Goal: Find specific page/section: Find specific page/section

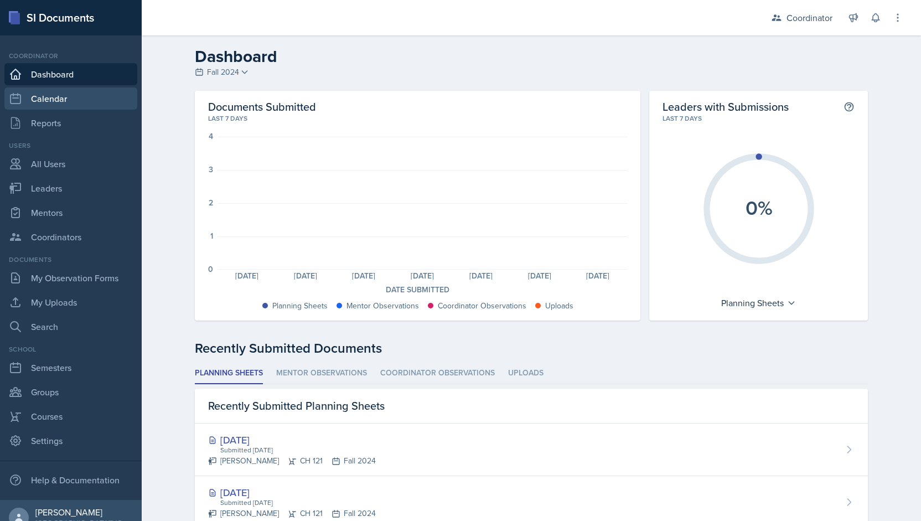
click at [91, 100] on link "Calendar" at bounding box center [70, 98] width 133 height 22
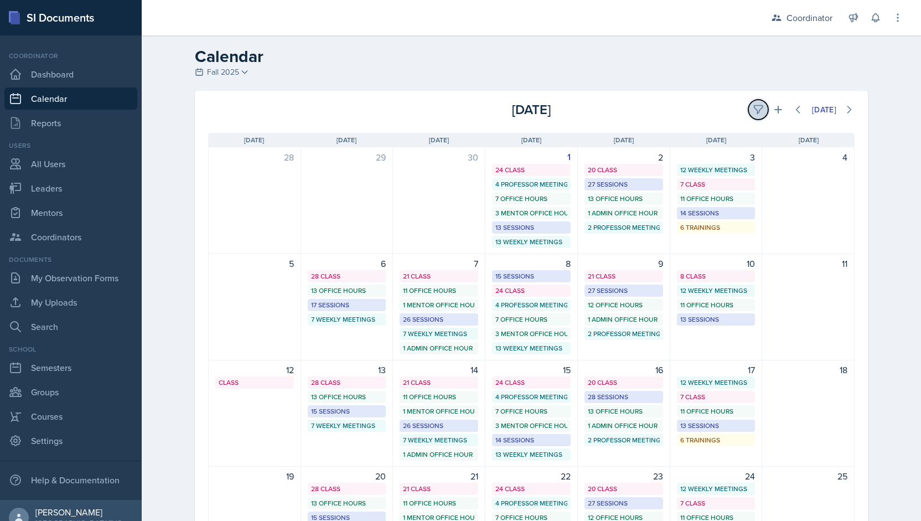
click at [753, 111] on icon at bounding box center [758, 109] width 11 height 11
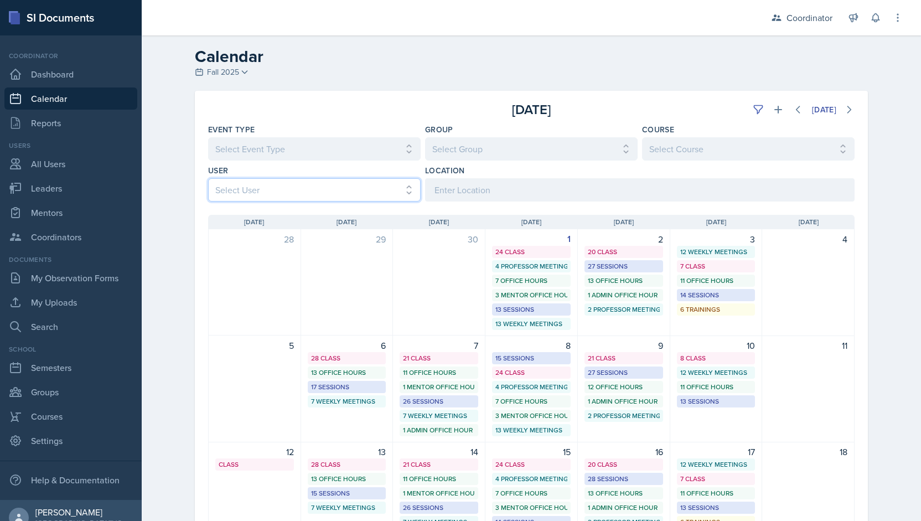
click at [260, 180] on select "Select User All [PERSON_NAME] [PERSON_NAME] [PERSON_NAME] [PERSON_NAME] [PERSON…" at bounding box center [314, 189] width 213 height 23
click at [208, 178] on select "Select User All [PERSON_NAME] [PERSON_NAME] [PERSON_NAME] [PERSON_NAME] [PERSON…" at bounding box center [314, 189] width 213 height 23
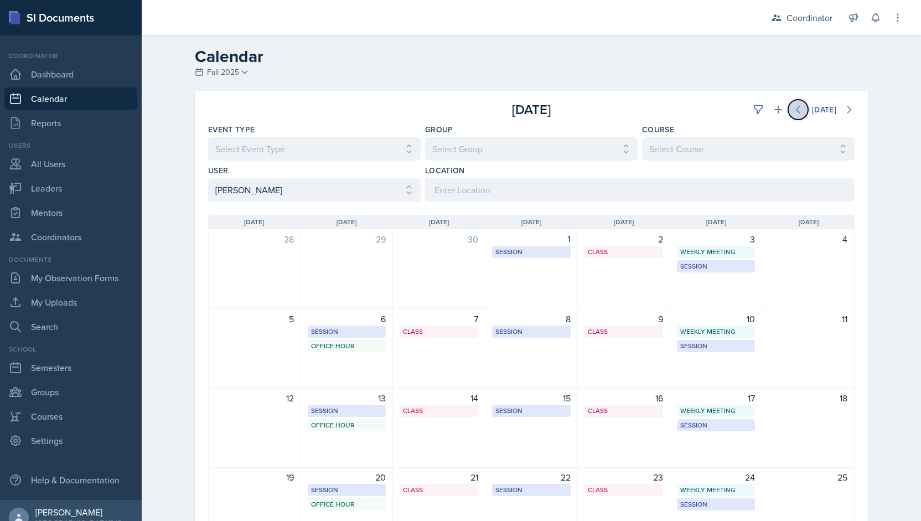
click at [797, 110] on icon at bounding box center [798, 109] width 11 height 11
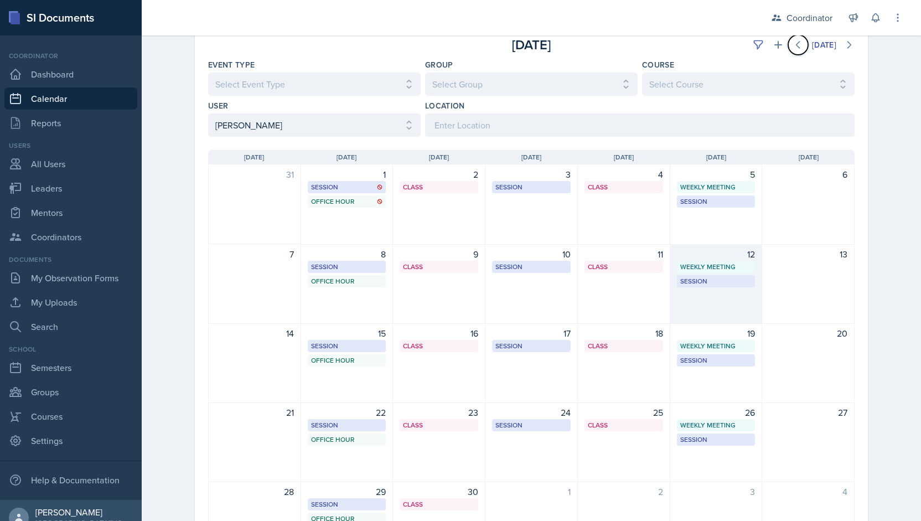
scroll to position [65, 0]
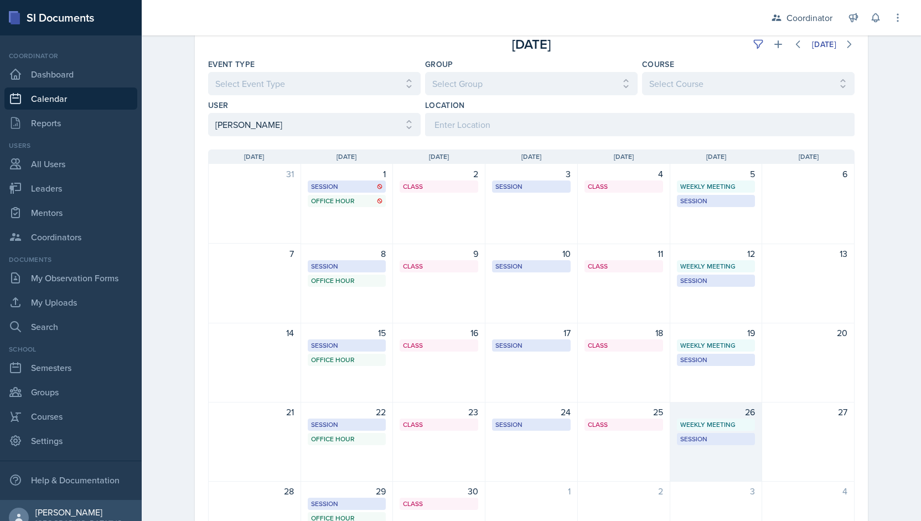
click at [718, 459] on div "26 Weekly Meeting SSC 2:00 PM - 3:00 PM Session BAB 204 12:30 PM - 1:30 PM" at bounding box center [716, 442] width 92 height 80
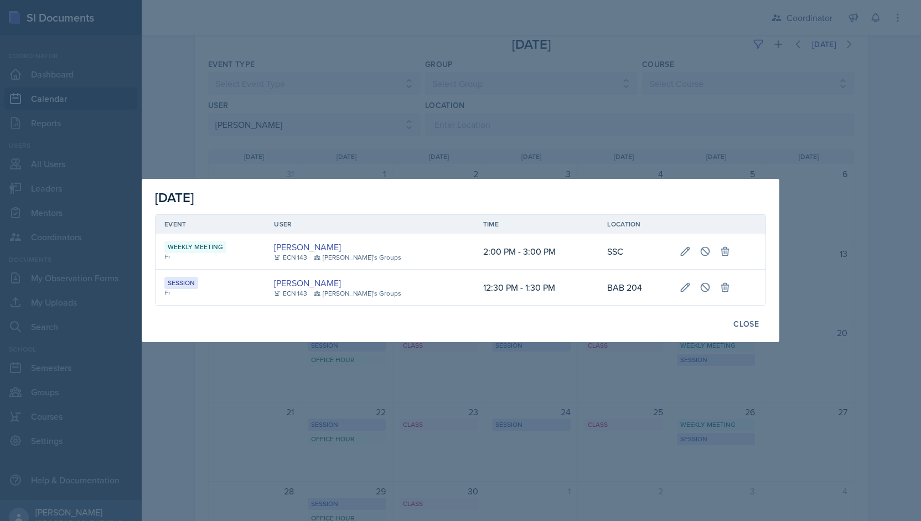
click at [581, 50] on div at bounding box center [460, 260] width 921 height 521
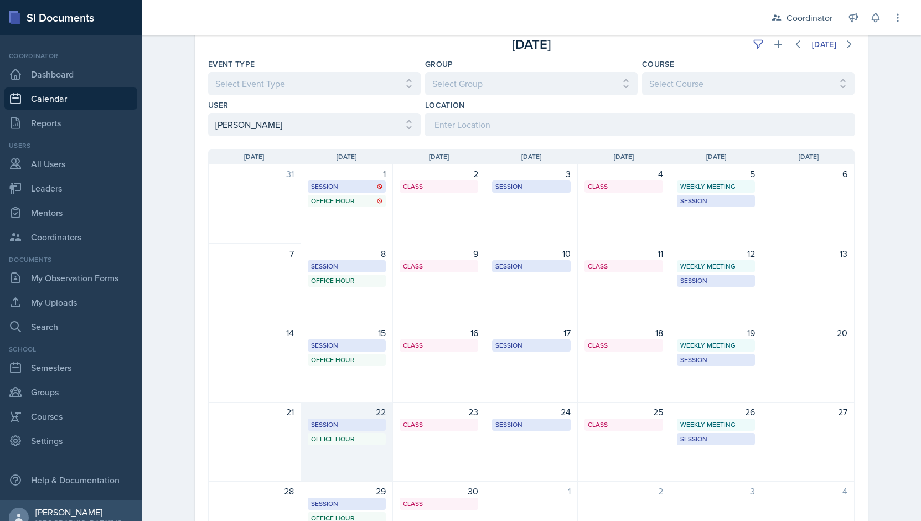
click at [352, 476] on div "22 Session BAB 204 9:30 AM - 10:30 AM Office Hour SSC 1:00 PM - 2:00 PM" at bounding box center [347, 442] width 92 height 80
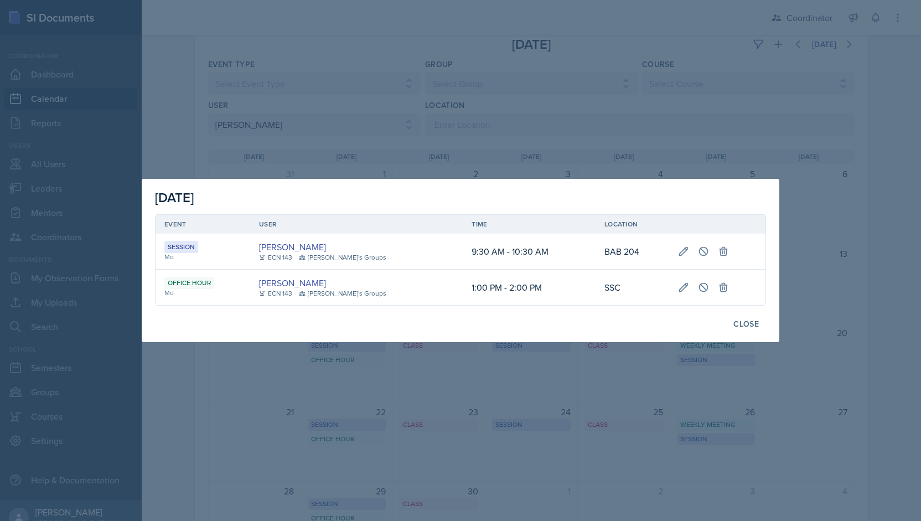
click at [351, 473] on div at bounding box center [460, 260] width 921 height 521
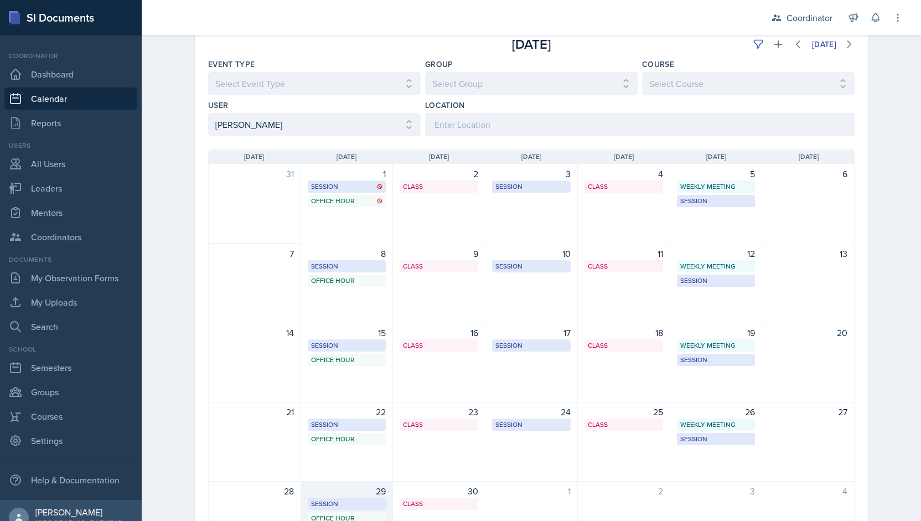
click at [338, 492] on div "29" at bounding box center [347, 490] width 79 height 13
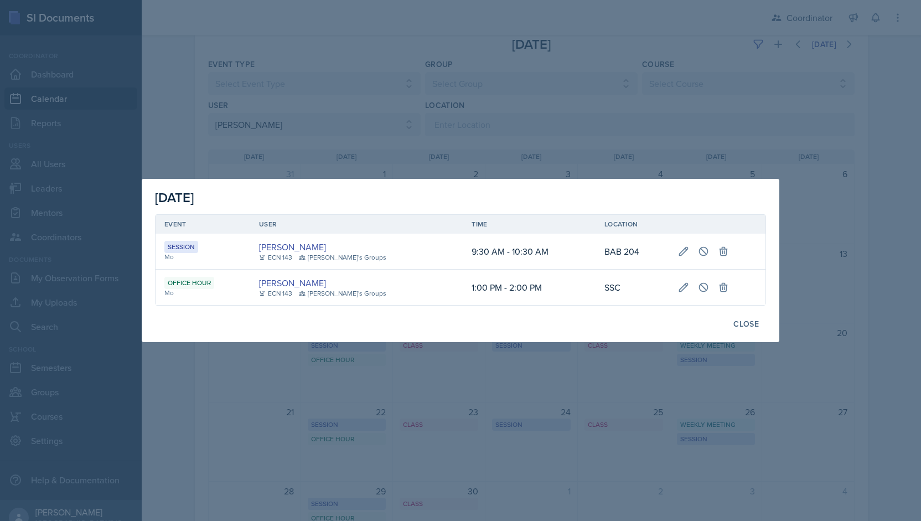
click at [502, 97] on div at bounding box center [460, 260] width 921 height 521
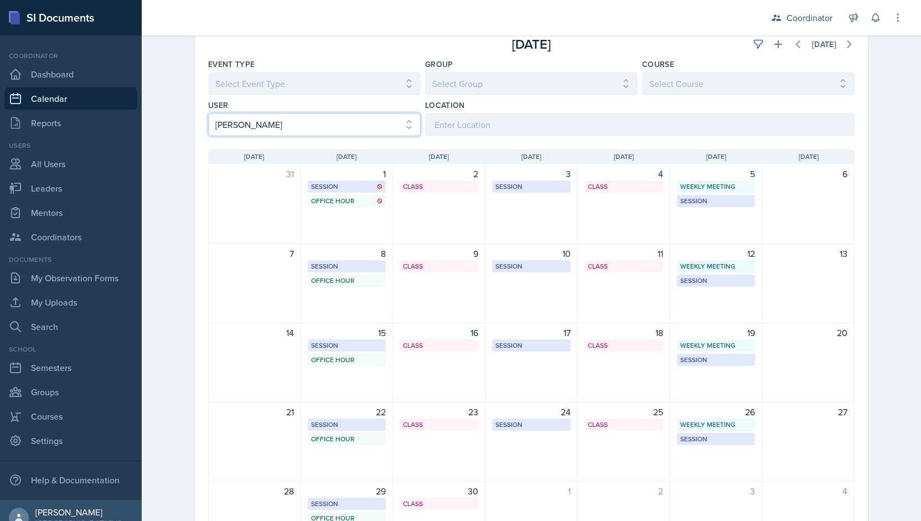
click at [295, 135] on select "Select User All [PERSON_NAME] [PERSON_NAME] [PERSON_NAME] [PERSON_NAME] [PERSON…" at bounding box center [314, 124] width 213 height 23
click at [208, 113] on select "Select User All [PERSON_NAME] [PERSON_NAME] [PERSON_NAME] [PERSON_NAME] [PERSON…" at bounding box center [314, 124] width 213 height 23
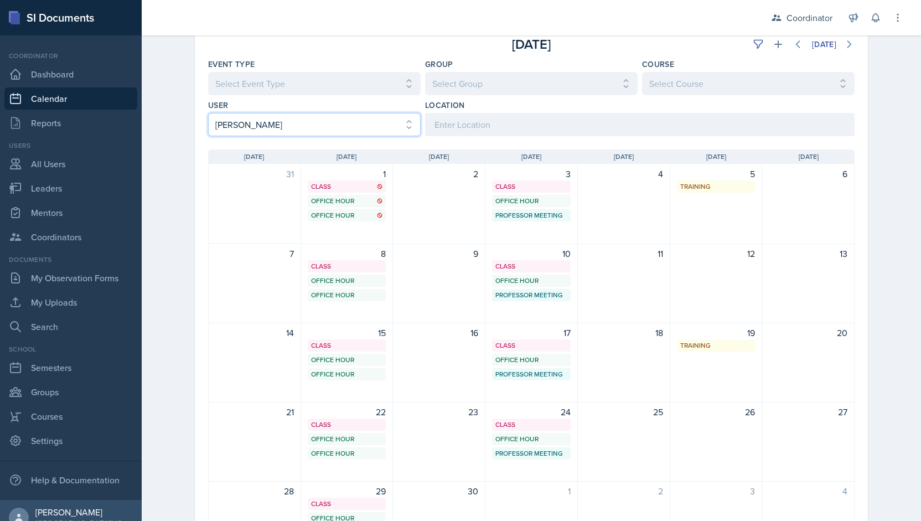
click at [294, 117] on select "Select User All [PERSON_NAME] [PERSON_NAME] [PERSON_NAME] [PERSON_NAME] [PERSON…" at bounding box center [314, 124] width 213 height 23
select select "d1856357-9834-480d-87c2-432996dcedb6"
click at [208, 113] on select "Select User All [PERSON_NAME] [PERSON_NAME] [PERSON_NAME] [PERSON_NAME] [PERSON…" at bounding box center [314, 124] width 213 height 23
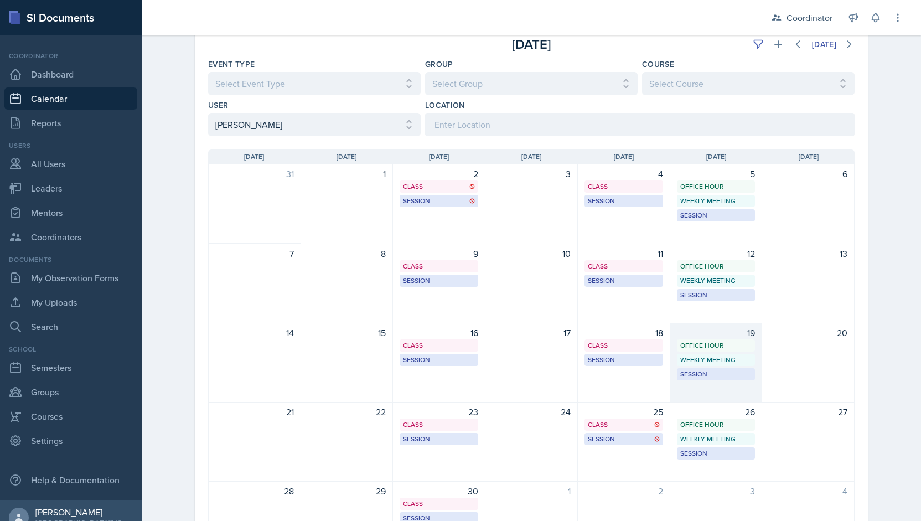
click at [686, 329] on div "19" at bounding box center [716, 332] width 79 height 13
